Goal: Learn about a topic

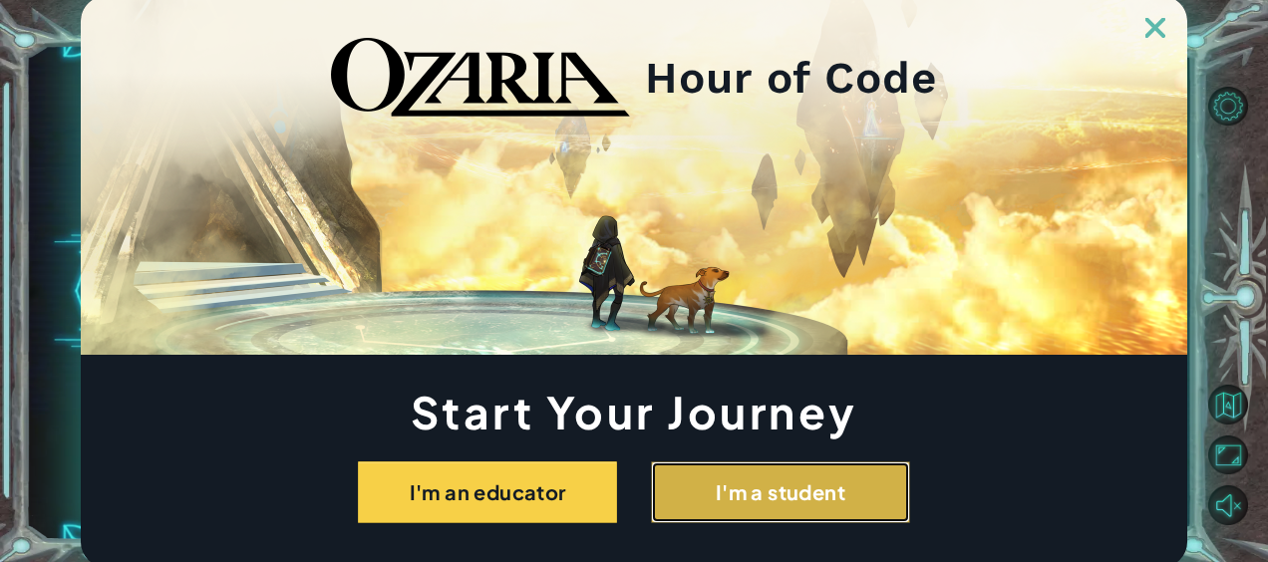
click at [840, 490] on button "I'm a student" at bounding box center [780, 492] width 259 height 62
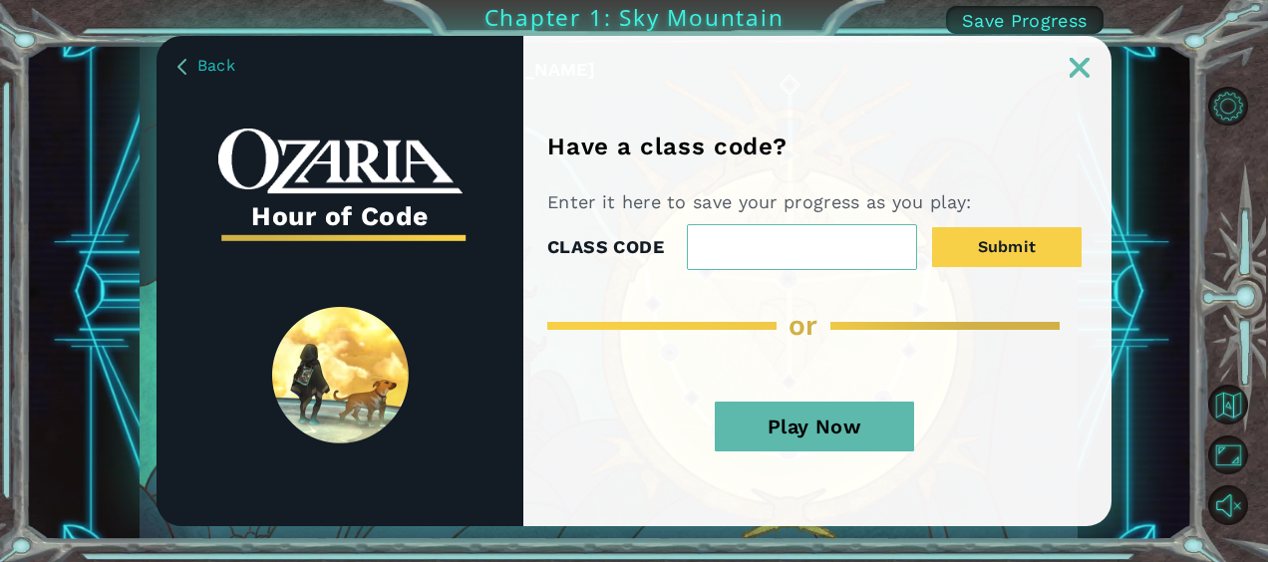
click at [783, 256] on input "CLASS CODE" at bounding box center [802, 247] width 230 height 46
